Goal: Task Accomplishment & Management: Use online tool/utility

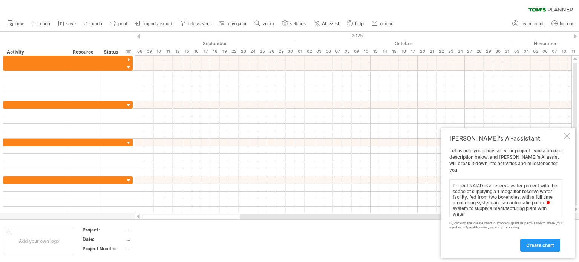
scroll to position [0, 0]
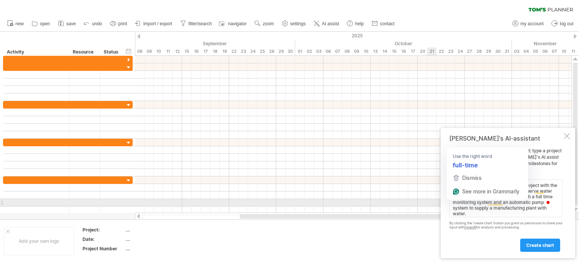
click at [458, 203] on textarea "Project NAIAD is a reserve water project with the scope of supplying a 1 megali…" at bounding box center [505, 198] width 113 height 38
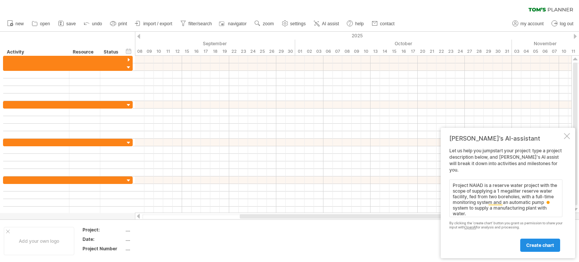
type textarea "Project NAIAD is a reserve water project with the scope of supplying a 1 megali…"
click at [537, 245] on span "create chart" at bounding box center [540, 245] width 28 height 6
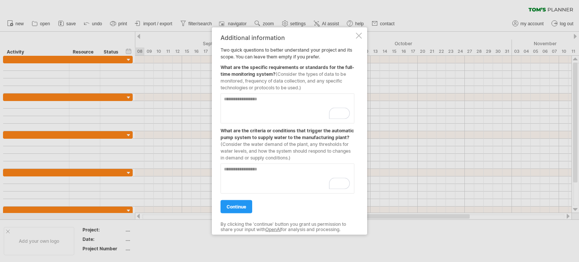
click at [224, 100] on textarea "To enrich screen reader interactions, please activate Accessibility in Grammarl…" at bounding box center [287, 108] width 134 height 30
type textarea "**********"
click at [223, 168] on textarea "To enrich screen reader interactions, please activate Accessibility in Grammarl…" at bounding box center [287, 178] width 134 height 30
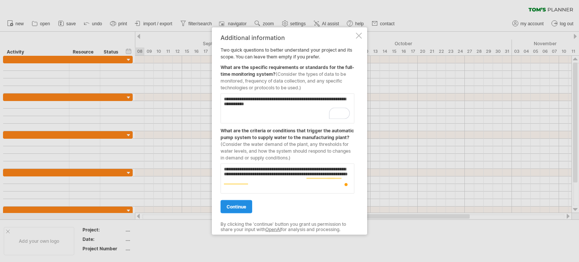
type textarea "**********"
click at [234, 206] on span "continue" at bounding box center [236, 206] width 20 height 6
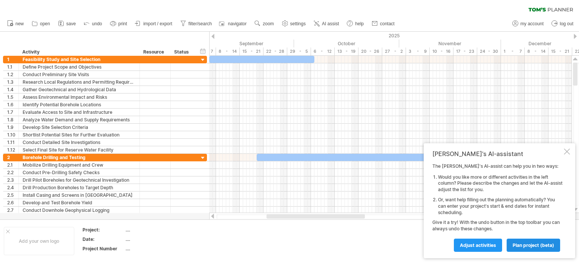
click at [535, 245] on span "plan project (beta)" at bounding box center [532, 245] width 41 height 6
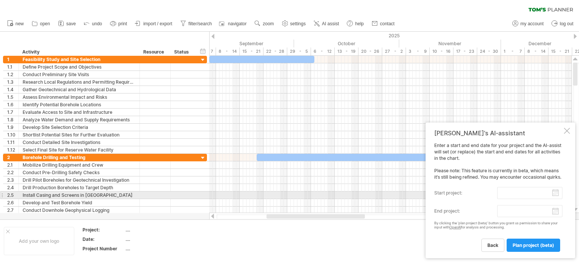
click at [519, 192] on input "start project:" at bounding box center [529, 193] width 65 height 12
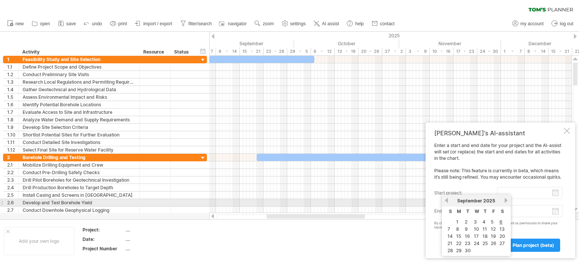
click at [447, 200] on link "previous" at bounding box center [446, 200] width 6 height 6
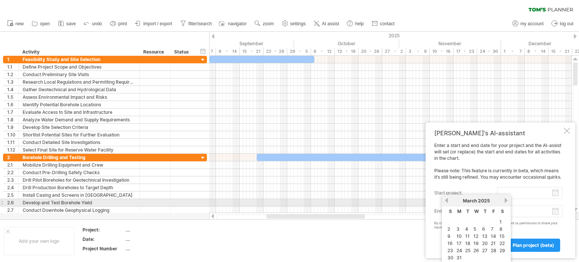
click at [447, 200] on link "previous" at bounding box center [446, 200] width 6 height 6
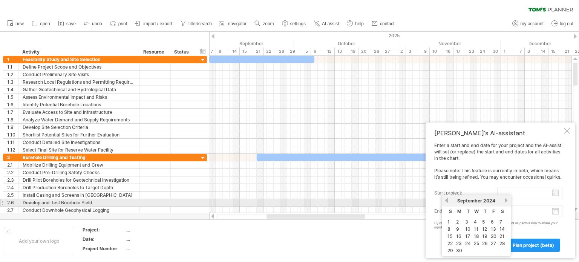
click at [447, 200] on link "previous" at bounding box center [446, 200] width 6 height 6
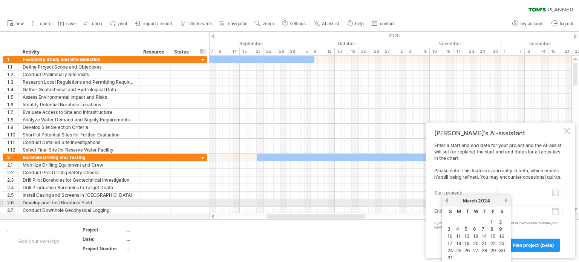
click at [447, 200] on link "previous" at bounding box center [446, 200] width 6 height 6
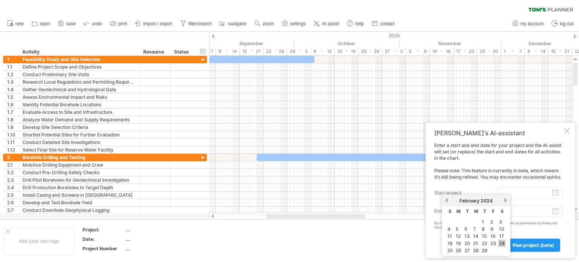
click at [501, 241] on link "24" at bounding box center [501, 243] width 7 height 7
type input "********"
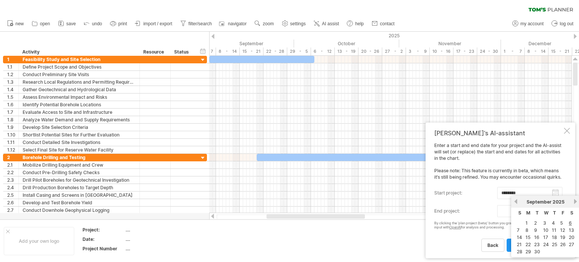
click at [554, 214] on body "progress(100%) Trying to reach [DOMAIN_NAME] Connected again... 0% clear filter…" at bounding box center [289, 131] width 579 height 263
click at [536, 251] on link "30" at bounding box center [537, 251] width 8 height 7
type input "********"
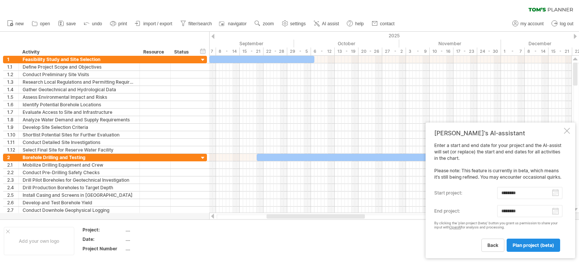
click at [526, 246] on span "plan project (beta)" at bounding box center [532, 245] width 41 height 6
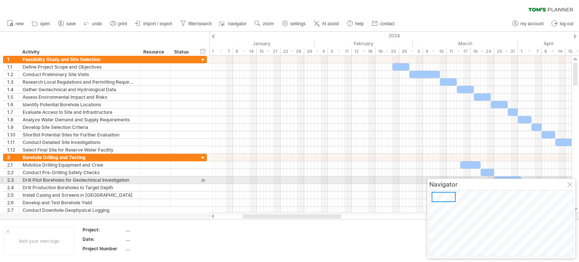
click at [568, 183] on div at bounding box center [570, 185] width 6 height 6
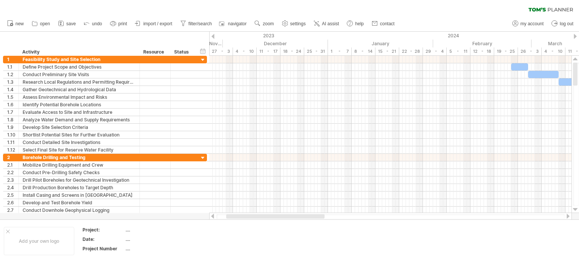
drag, startPoint x: 275, startPoint y: 217, endPoint x: 258, endPoint y: 217, distance: 16.6
click at [258, 217] on div at bounding box center [275, 216] width 98 height 5
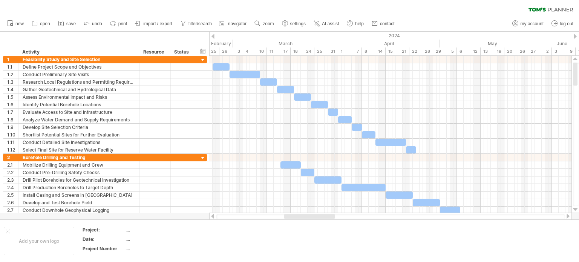
drag, startPoint x: 277, startPoint y: 216, endPoint x: 319, endPoint y: 215, distance: 41.4
click at [319, 215] on div at bounding box center [309, 216] width 51 height 5
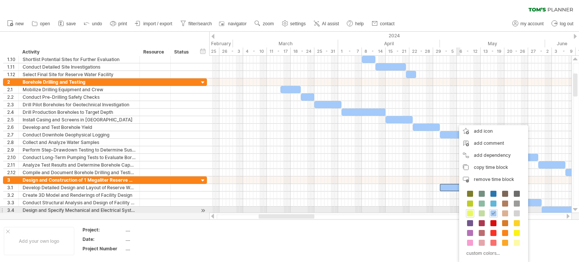
click at [471, 212] on span at bounding box center [470, 213] width 6 height 6
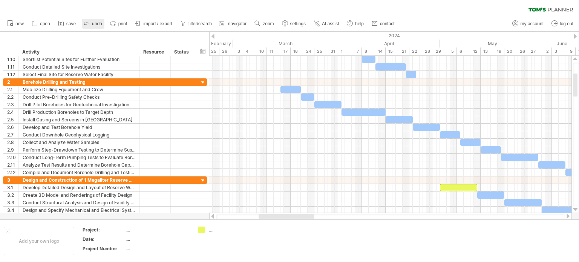
click at [91, 22] on link "undo" at bounding box center [93, 24] width 23 height 10
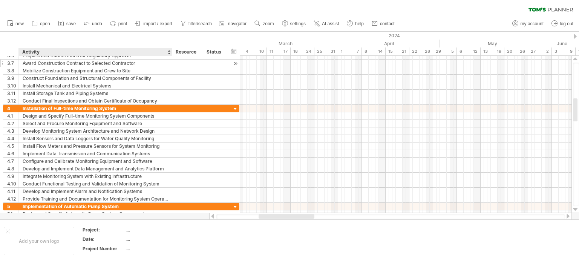
drag, startPoint x: 138, startPoint y: 55, endPoint x: 170, endPoint y: 61, distance: 32.9
click at [170, 61] on div "Trying to reach [DOMAIN_NAME] Connected again... 0% clear filter new 1" at bounding box center [289, 131] width 579 height 262
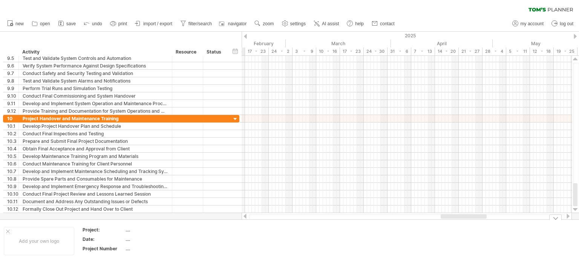
drag, startPoint x: 295, startPoint y: 215, endPoint x: 468, endPoint y: 238, distance: 174.4
click at [466, 238] on div "Trying to reach [DOMAIN_NAME] Connected again... 0% clear filter new 1" at bounding box center [289, 131] width 579 height 262
drag, startPoint x: 487, startPoint y: 241, endPoint x: 493, endPoint y: 242, distance: 6.1
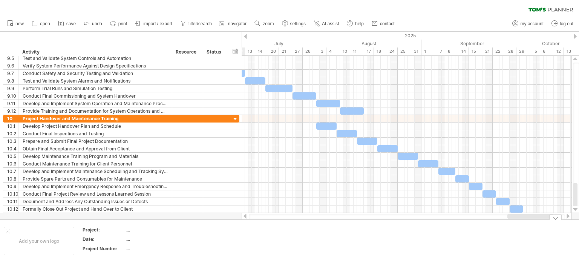
drag, startPoint x: 493, startPoint y: 218, endPoint x: 522, endPoint y: 224, distance: 29.3
click at [522, 224] on div "Trying to reach [DOMAIN_NAME] Connected again... 0% clear filter new 1" at bounding box center [289, 131] width 579 height 262
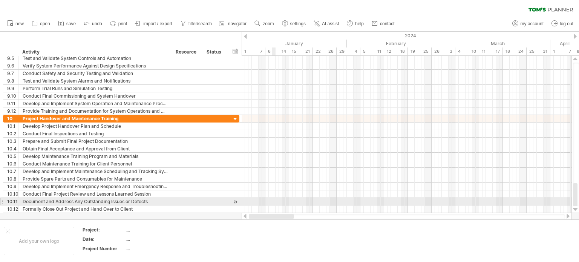
drag, startPoint x: 540, startPoint y: 217, endPoint x: 272, endPoint y: 196, distance: 269.0
click at [273, 203] on div "Trying to reach [DOMAIN_NAME] Connected again... 0% clear filter new 1" at bounding box center [289, 131] width 579 height 262
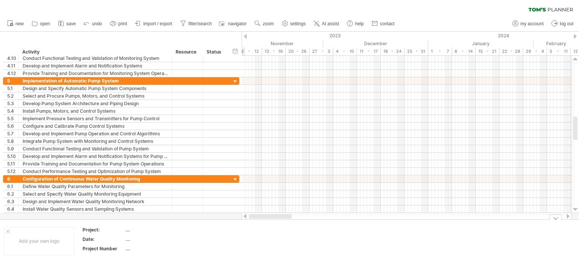
drag, startPoint x: 296, startPoint y: 218, endPoint x: 249, endPoint y: 214, distance: 46.9
click at [251, 215] on div at bounding box center [270, 216] width 43 height 5
click at [113, 21] on rect at bounding box center [112, 21] width 3 height 1
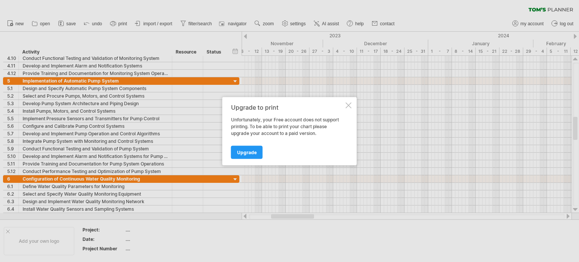
click at [346, 103] on div at bounding box center [348, 105] width 6 height 6
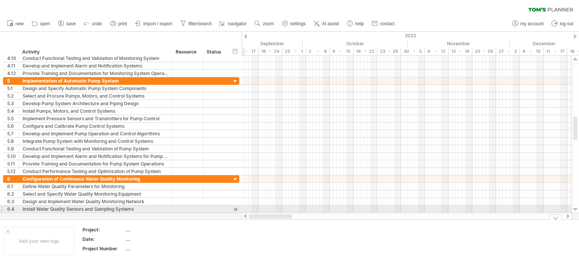
drag, startPoint x: 300, startPoint y: 217, endPoint x: 212, endPoint y: 207, distance: 87.9
click at [215, 208] on div "Trying to reach [DOMAIN_NAME] Connected again... 0% clear filter new 1" at bounding box center [289, 131] width 579 height 262
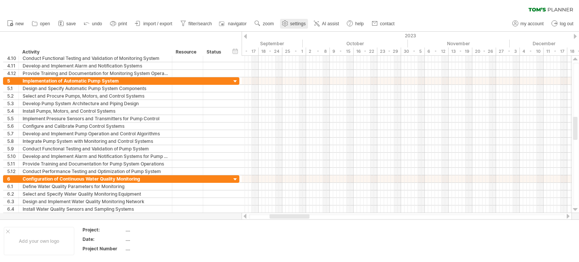
click at [297, 24] on span "settings" at bounding box center [297, 23] width 15 height 5
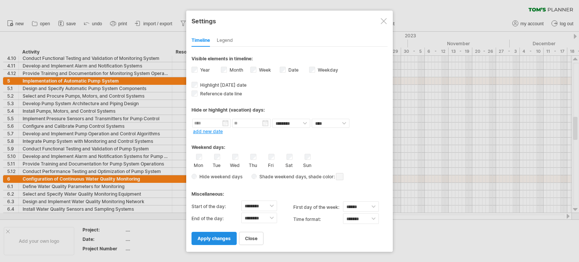
click at [205, 238] on span "apply changes" at bounding box center [213, 238] width 33 height 6
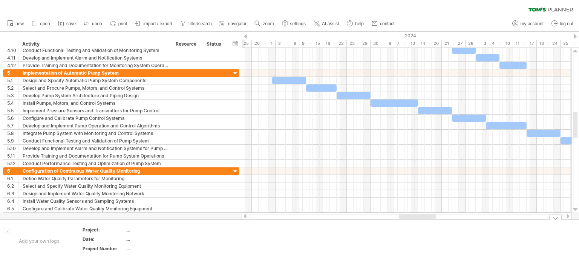
drag, startPoint x: 296, startPoint y: 217, endPoint x: 425, endPoint y: 224, distance: 129.4
click at [425, 224] on div "Trying to reach [DOMAIN_NAME] Connected again... 0% clear filter new 1" at bounding box center [289, 131] width 579 height 262
click at [296, 21] on span "settings" at bounding box center [297, 23] width 15 height 5
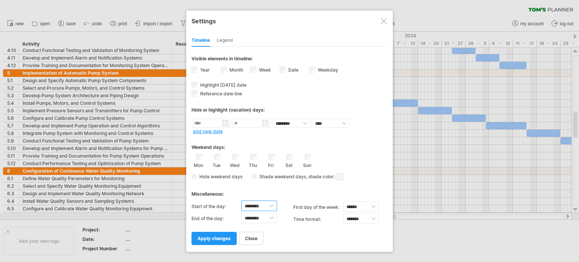
click at [270, 207] on select "******** ******** ******** ******** ******** ******** ******** ******** *******…" at bounding box center [259, 205] width 36 height 11
click at [241, 200] on select "******** ******** ******** ******** ******** ******** ******** ******** *******…" at bounding box center [259, 205] width 36 height 11
click at [269, 206] on select "******** ******** ******** ******** ******** ******** ******** ******** *******…" at bounding box center [259, 205] width 36 height 11
select select "*"
click at [241, 200] on select "******** ******** ******** ******** ******** ******** ******** ******** *******…" at bounding box center [259, 205] width 36 height 11
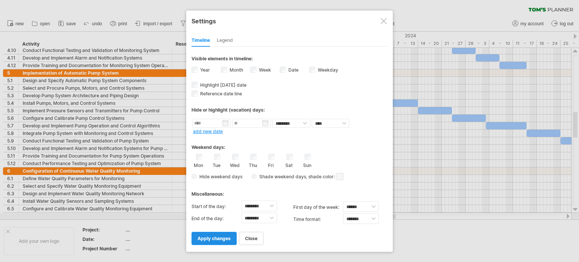
click at [223, 240] on span "apply changes" at bounding box center [213, 238] width 33 height 6
